Goal: Transaction & Acquisition: Purchase product/service

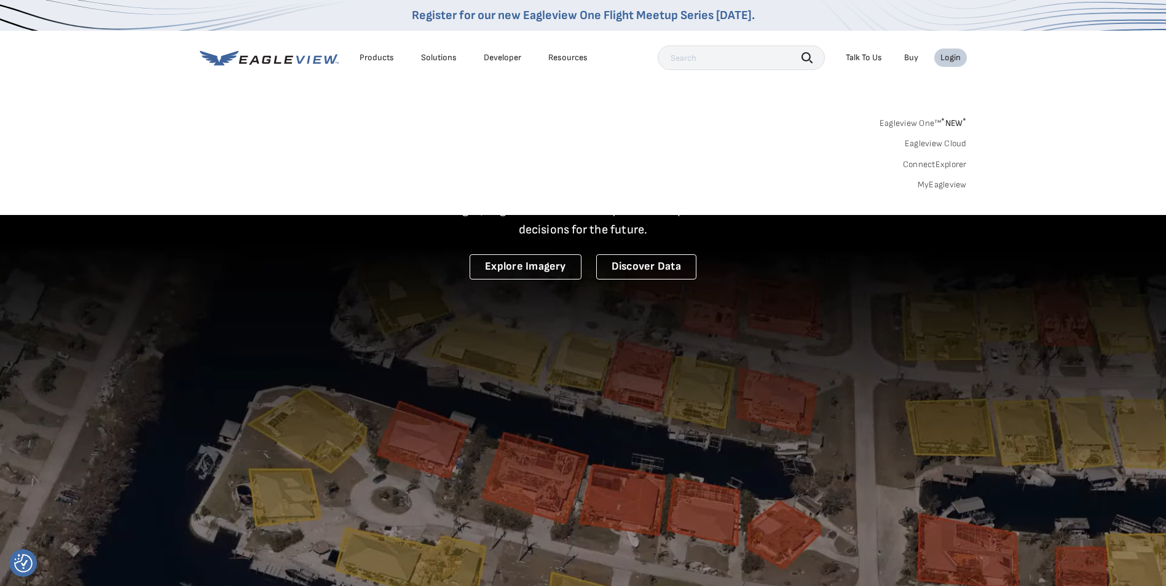
click at [931, 182] on link "MyEagleview" at bounding box center [942, 184] width 49 height 11
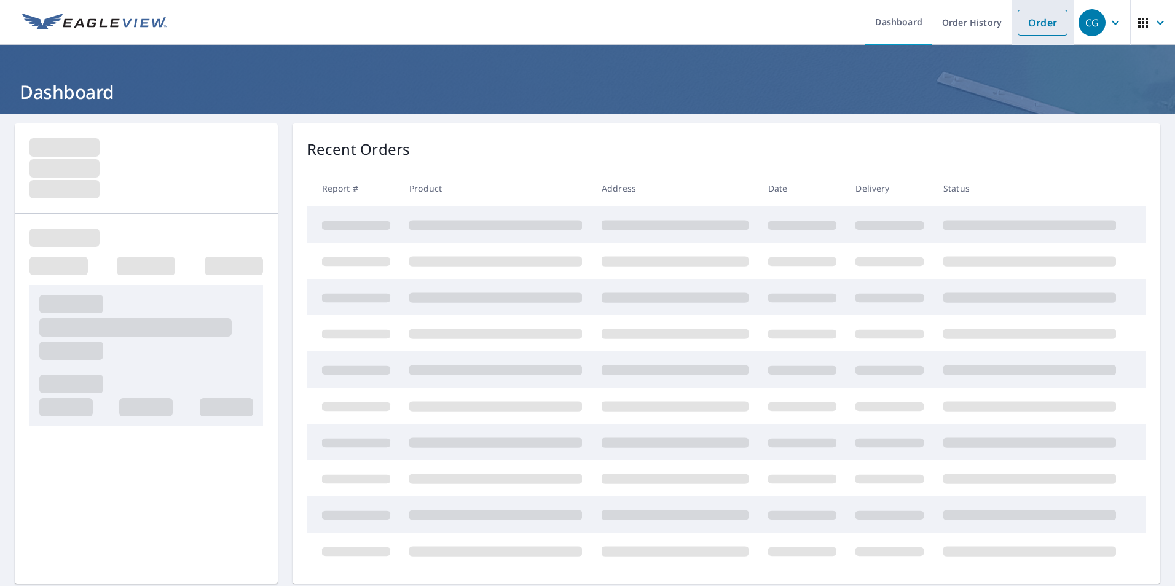
click at [1025, 22] on link "Order" at bounding box center [1043, 23] width 50 height 26
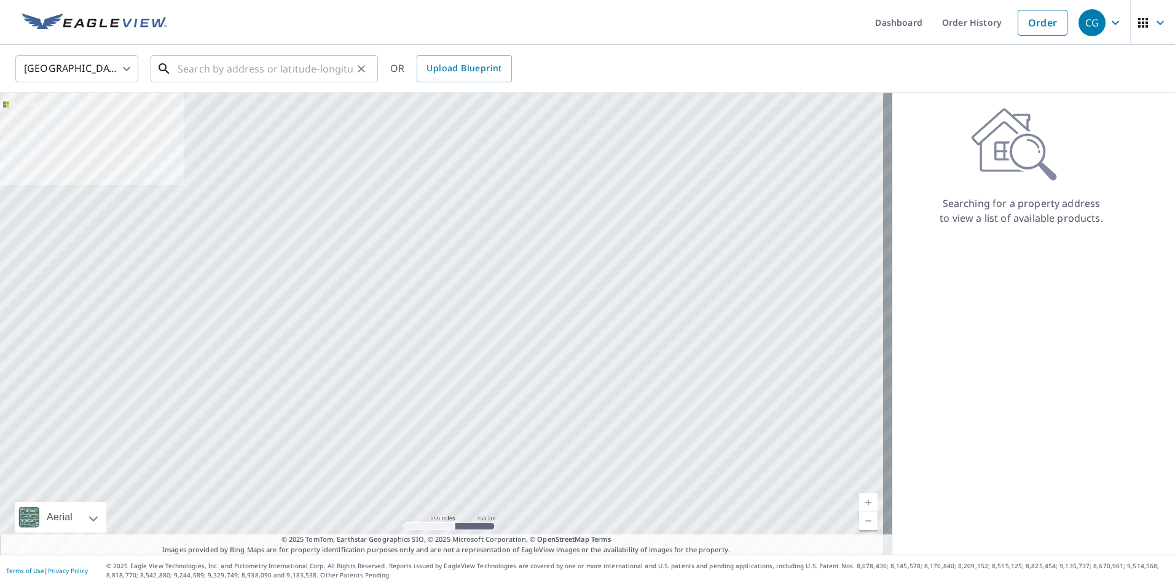
click at [194, 71] on input "text" at bounding box center [265, 69] width 175 height 34
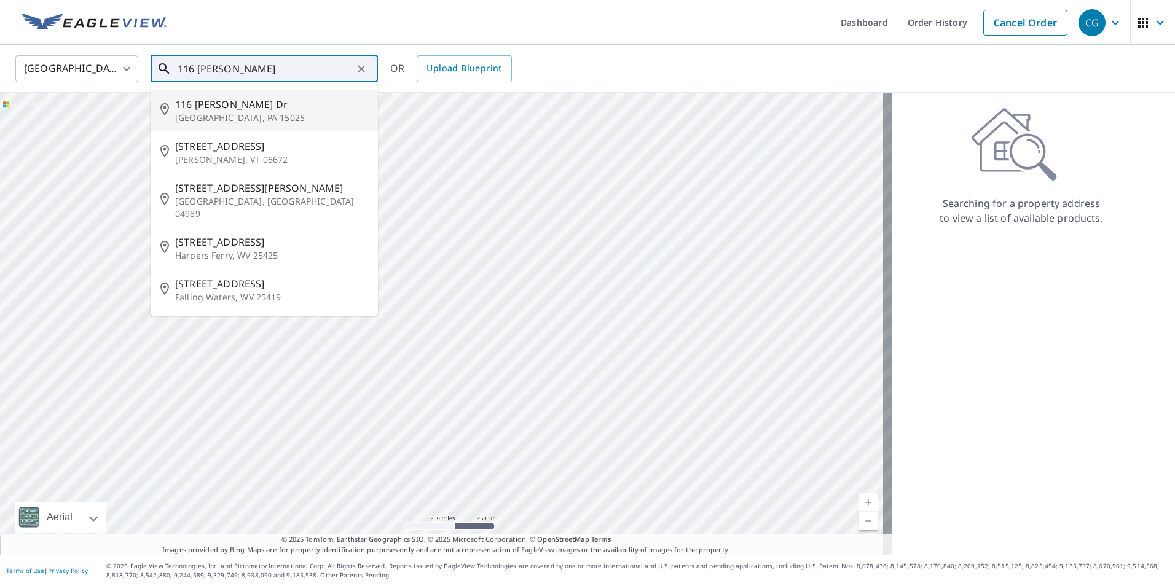
click at [211, 114] on p "Clairton, PA 15025" at bounding box center [271, 118] width 193 height 12
type input "116 Taber Dr Clairton, PA 15025"
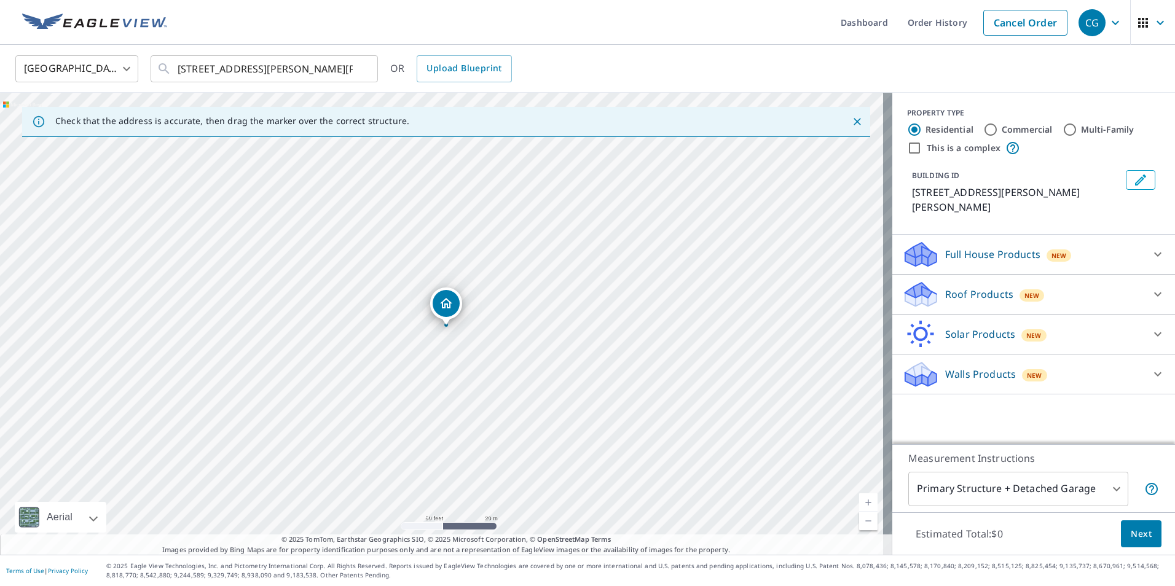
drag, startPoint x: 452, startPoint y: 336, endPoint x: 490, endPoint y: 344, distance: 39.4
click at [490, 344] on div "116 Taber Dr Clairton, PA 15025" at bounding box center [446, 324] width 892 height 462
click at [973, 287] on p "Roof Products" at bounding box center [979, 294] width 68 height 15
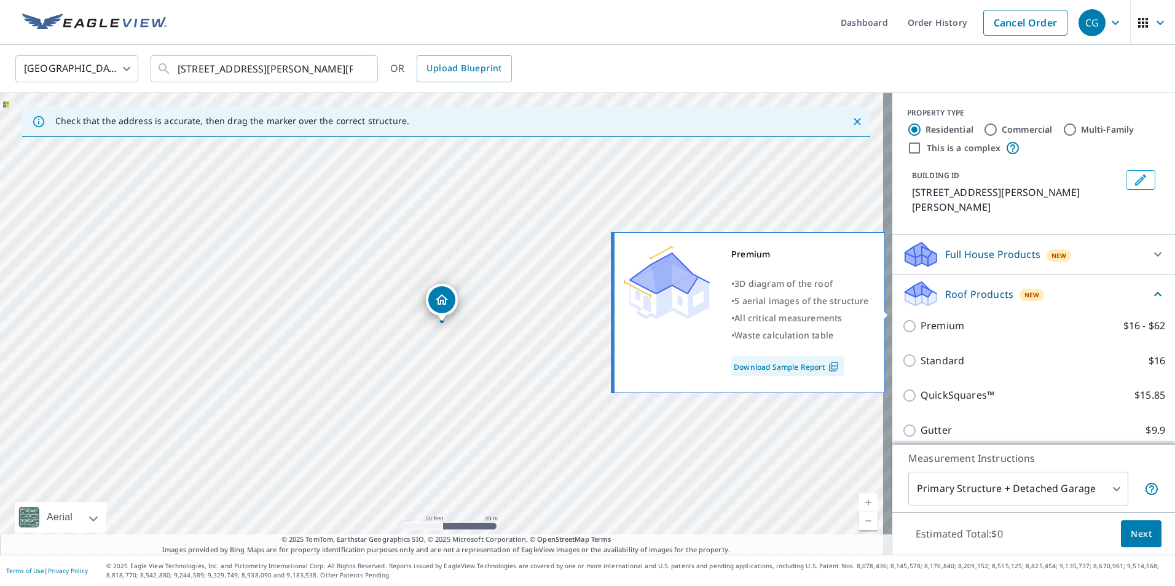
click at [950, 318] on p "Premium" at bounding box center [943, 325] width 44 height 15
click at [921, 319] on input "Premium $16 - $62" at bounding box center [911, 326] width 18 height 15
checkbox input "true"
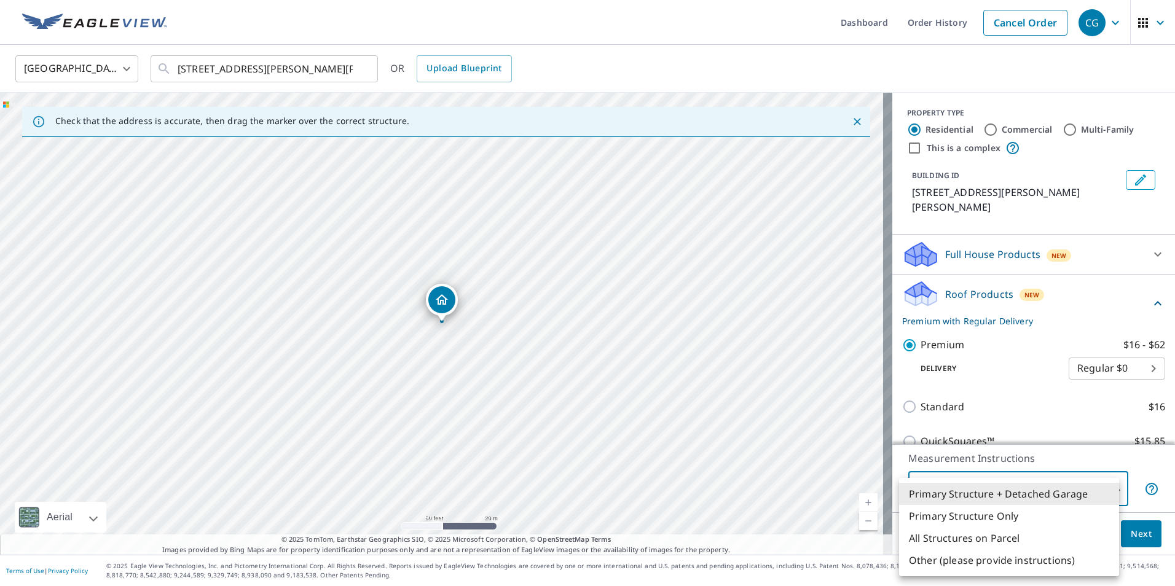
click at [998, 482] on body "CG CG Dashboard Order History Cancel Order CG United States US ​ 116 Taber Dr C…" at bounding box center [587, 293] width 1175 height 586
click at [991, 518] on li "Primary Structure Only" at bounding box center [1009, 516] width 220 height 22
type input "2"
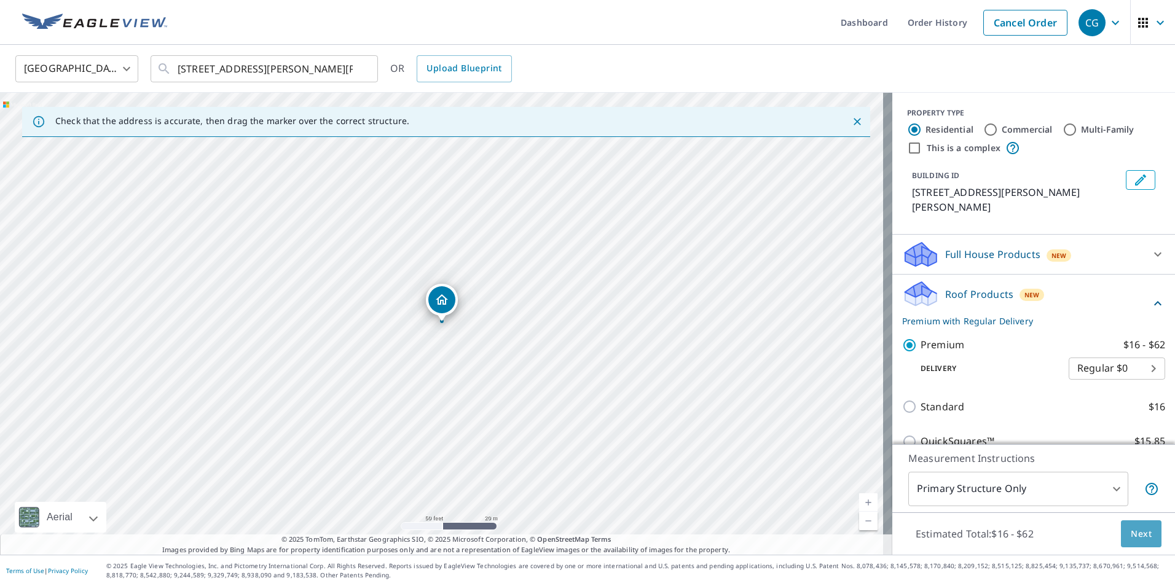
click at [1121, 533] on button "Next" at bounding box center [1141, 535] width 41 height 28
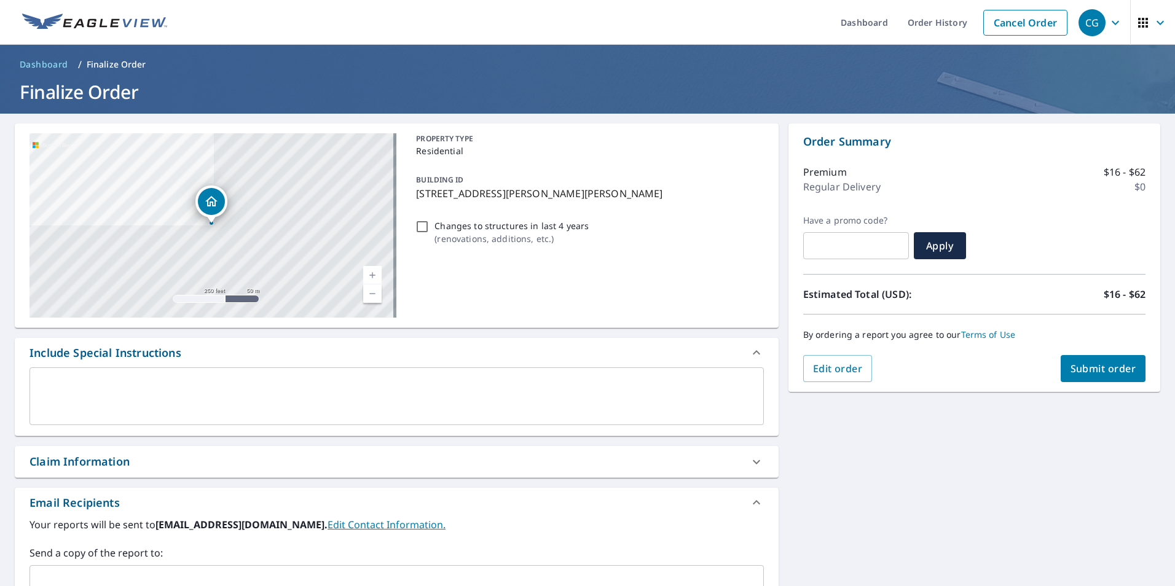
click at [1092, 360] on button "Submit order" at bounding box center [1103, 368] width 85 height 27
checkbox input "true"
